Goal: Use online tool/utility: Utilize a website feature to perform a specific function

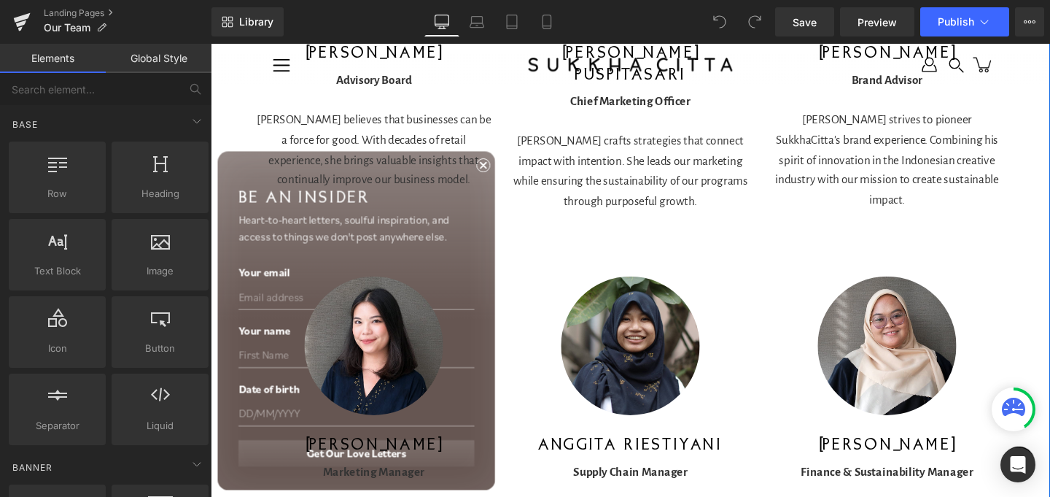
scroll to position [917, 0]
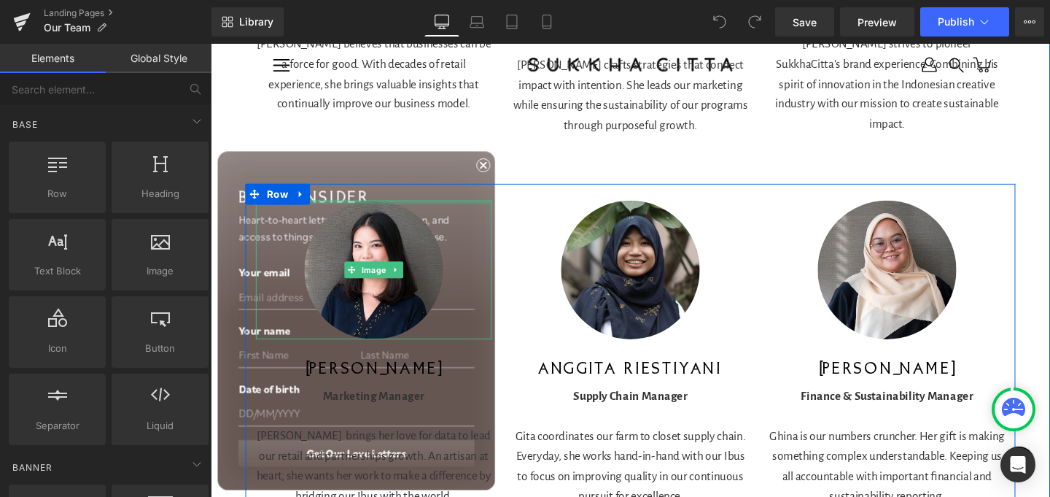
click at [496, 209] on div at bounding box center [382, 211] width 248 height 4
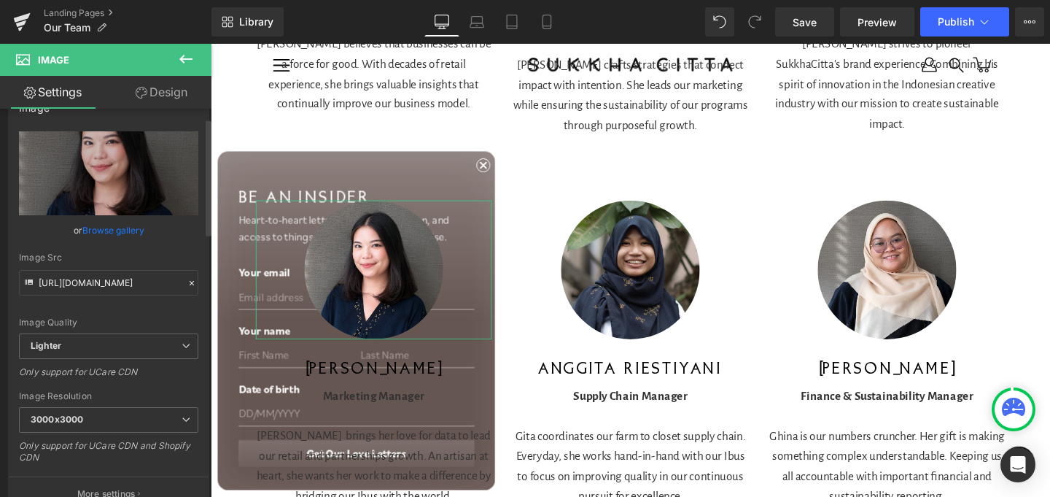
scroll to position [33, 0]
click at [152, 279] on input "[URL][DOMAIN_NAME]" at bounding box center [108, 281] width 179 height 26
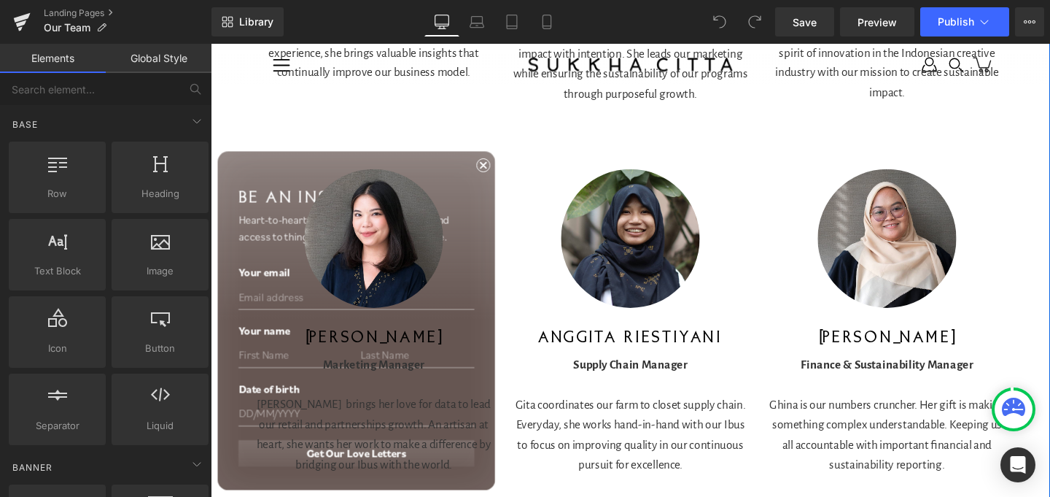
scroll to position [960, 0]
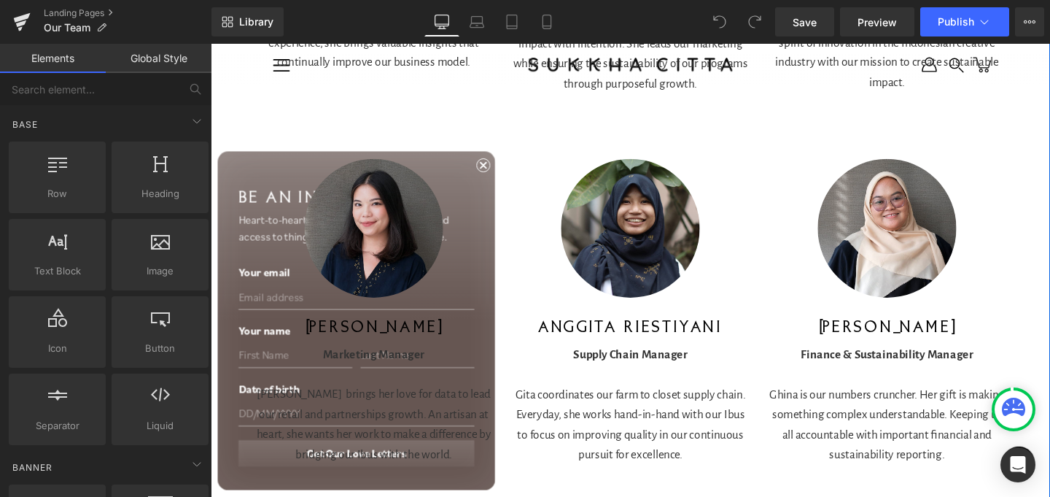
click at [397, 233] on img at bounding box center [382, 237] width 146 height 145
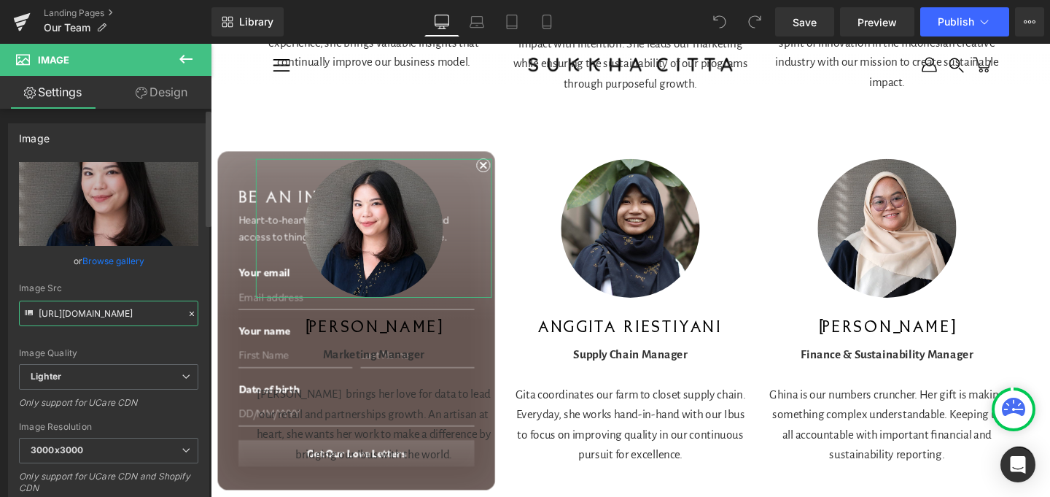
click at [96, 317] on input "[URL][DOMAIN_NAME]" at bounding box center [108, 313] width 179 height 26
